Goal: Find contact information: Find contact information

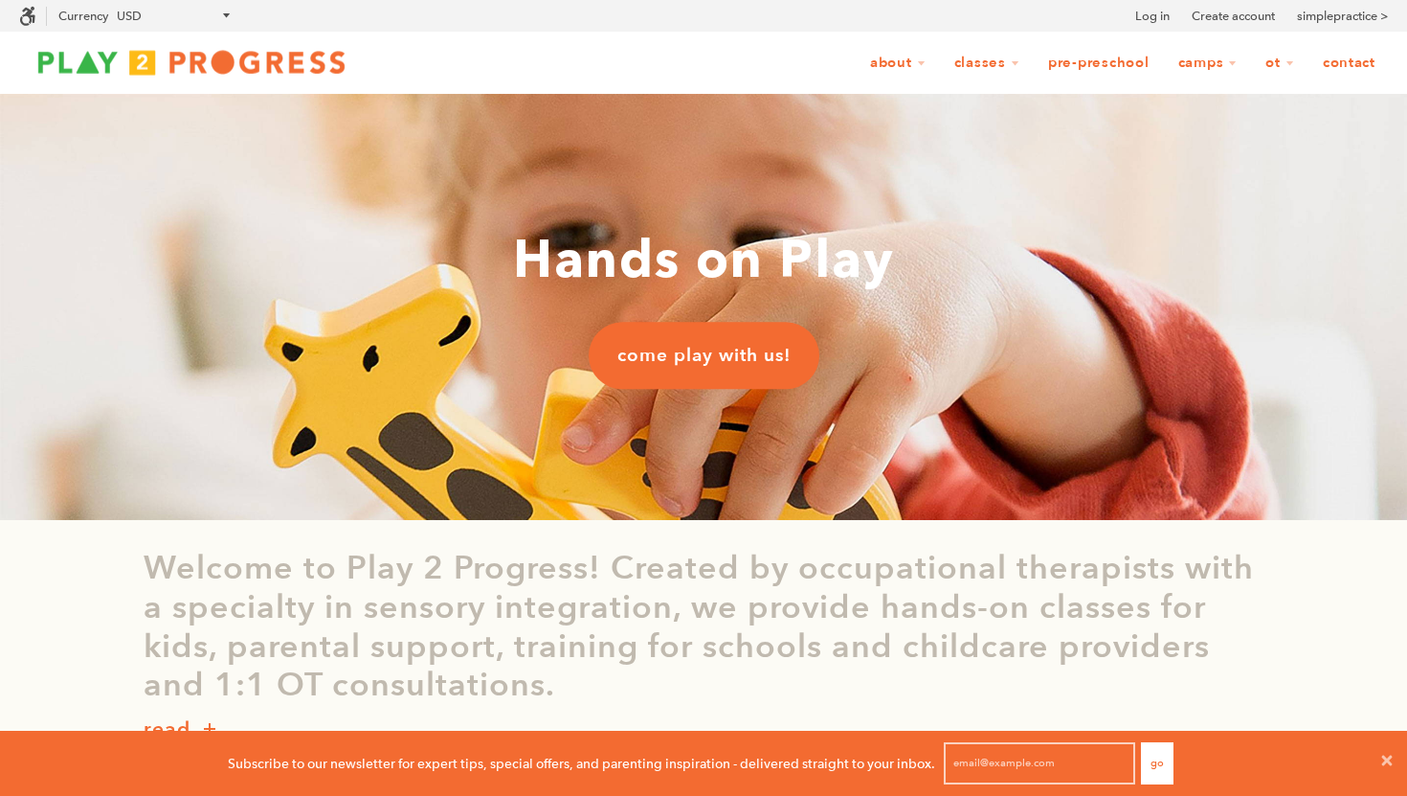
scroll to position [1, 1]
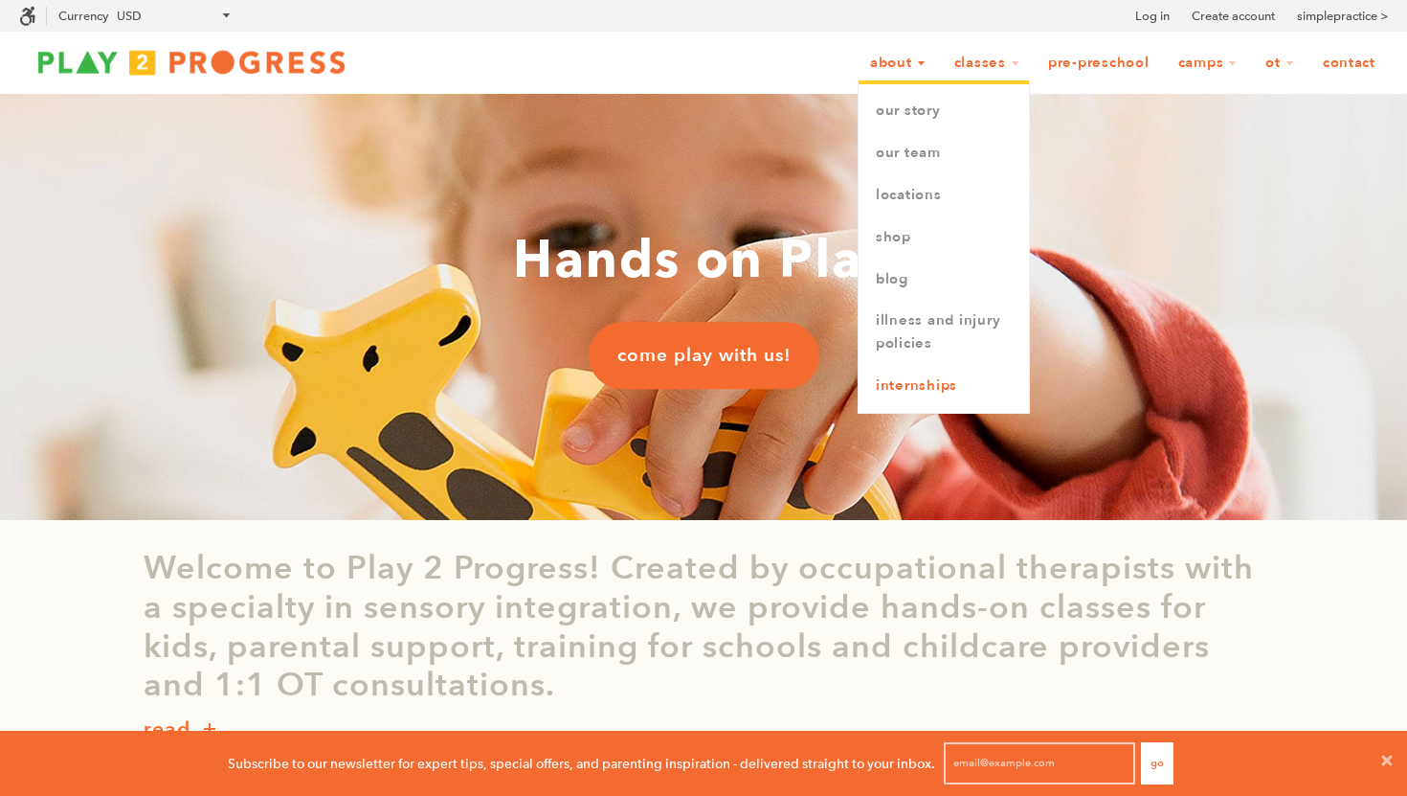
click at [897, 377] on link "Internships" at bounding box center [944, 386] width 170 height 42
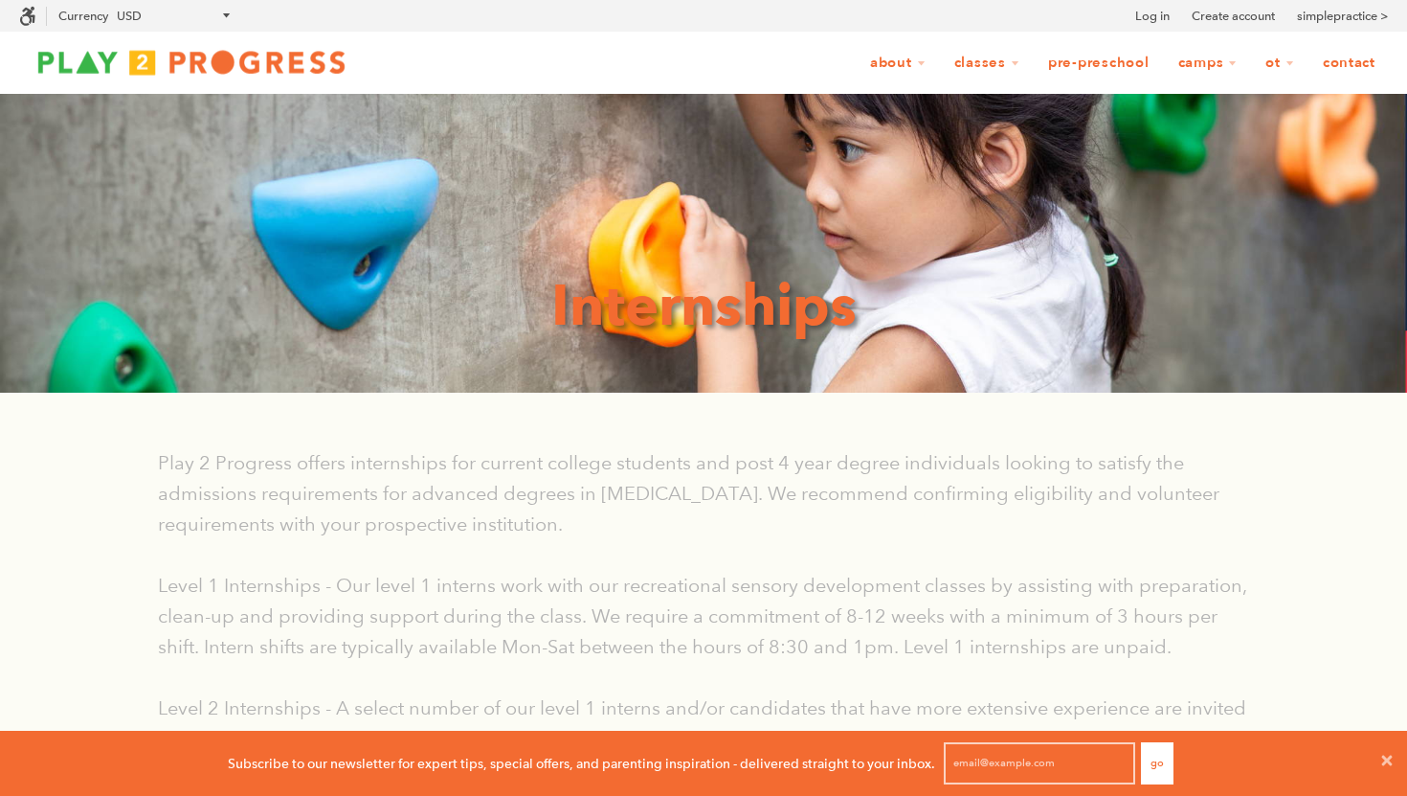
scroll to position [1, 1]
click at [1347, 67] on link "Contact" at bounding box center [1350, 63] width 78 height 36
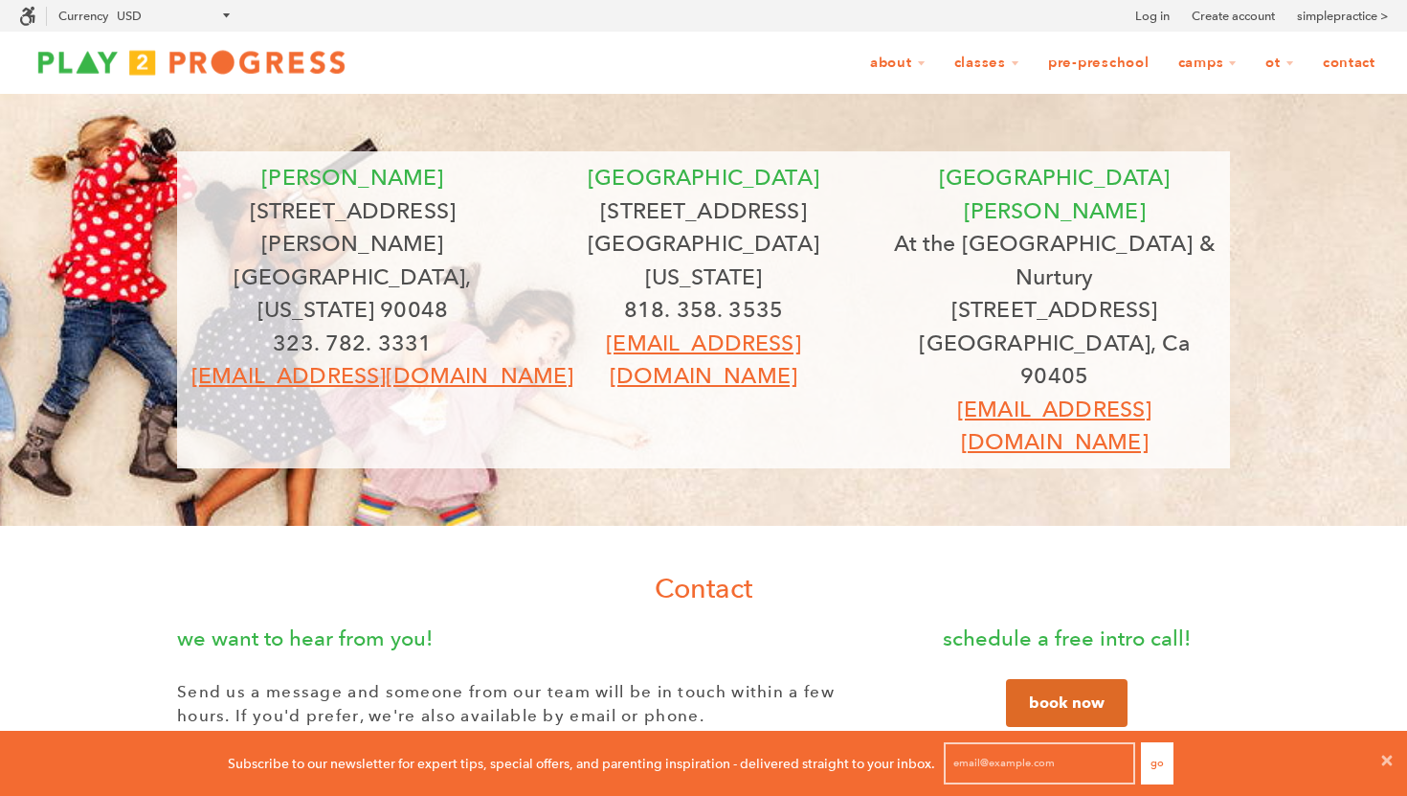
scroll to position [1, 1]
click at [423, 569] on h1 "Contact" at bounding box center [703, 588] width 1407 height 38
click at [443, 326] on p "323. 782. 3331" at bounding box center [352, 343] width 323 height 34
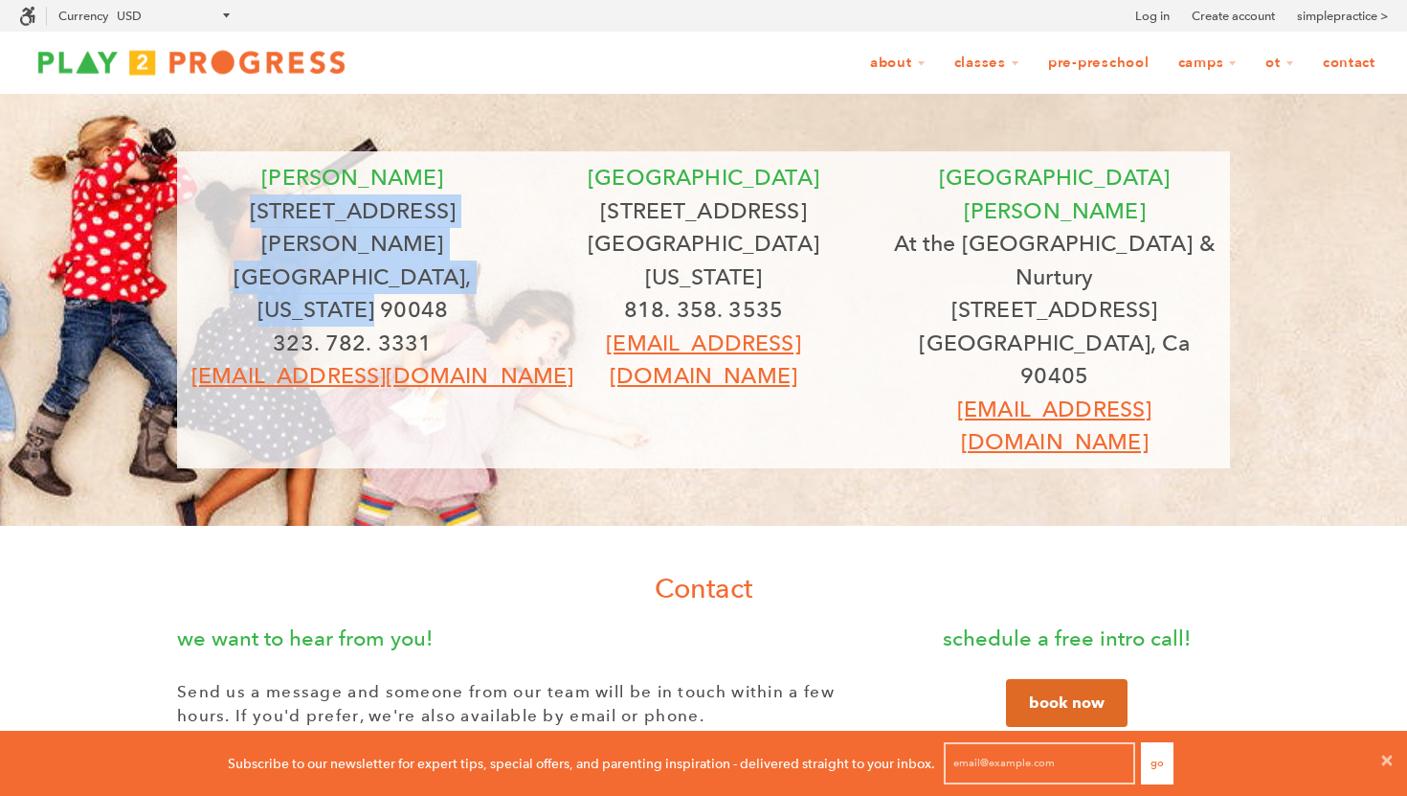
drag, startPoint x: 515, startPoint y: 243, endPoint x: 254, endPoint y: 220, distance: 262.3
click at [254, 220] on div "[PERSON_NAME] [STREET_ADDRESS][PERSON_NAME][US_STATE]. 782. 3331 [EMAIL_ADDRESS…" at bounding box center [352, 277] width 351 height 232
click at [269, 219] on p "[STREET_ADDRESS][PERSON_NAME]" at bounding box center [352, 227] width 323 height 66
